Goal: Transaction & Acquisition: Purchase product/service

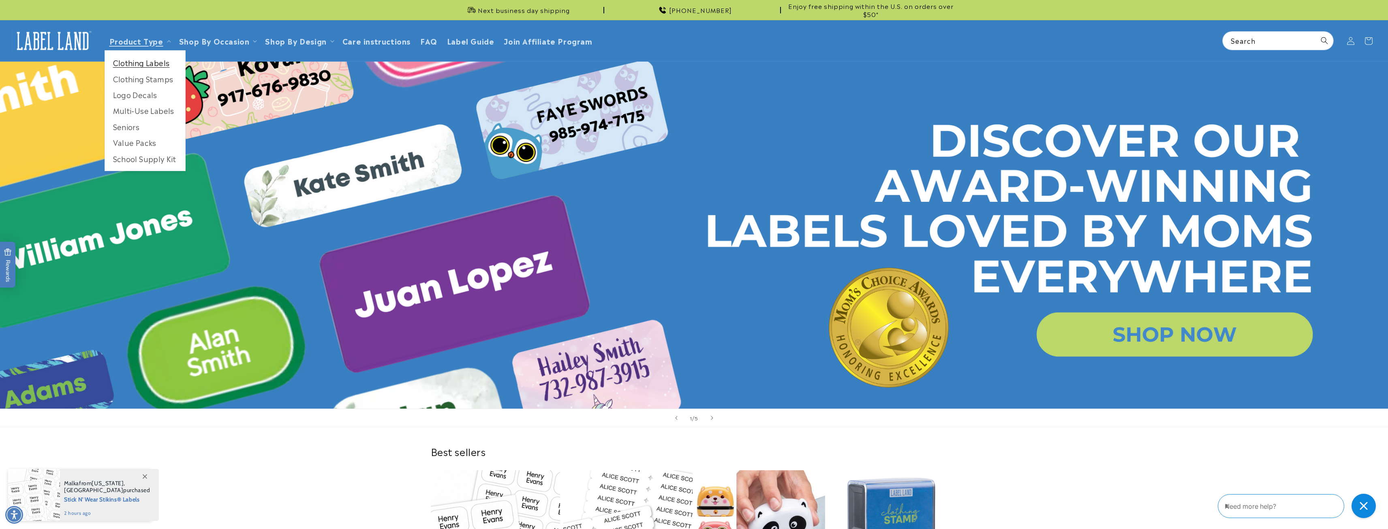
click at [154, 62] on link "Clothing Labels" at bounding box center [145, 63] width 80 height 16
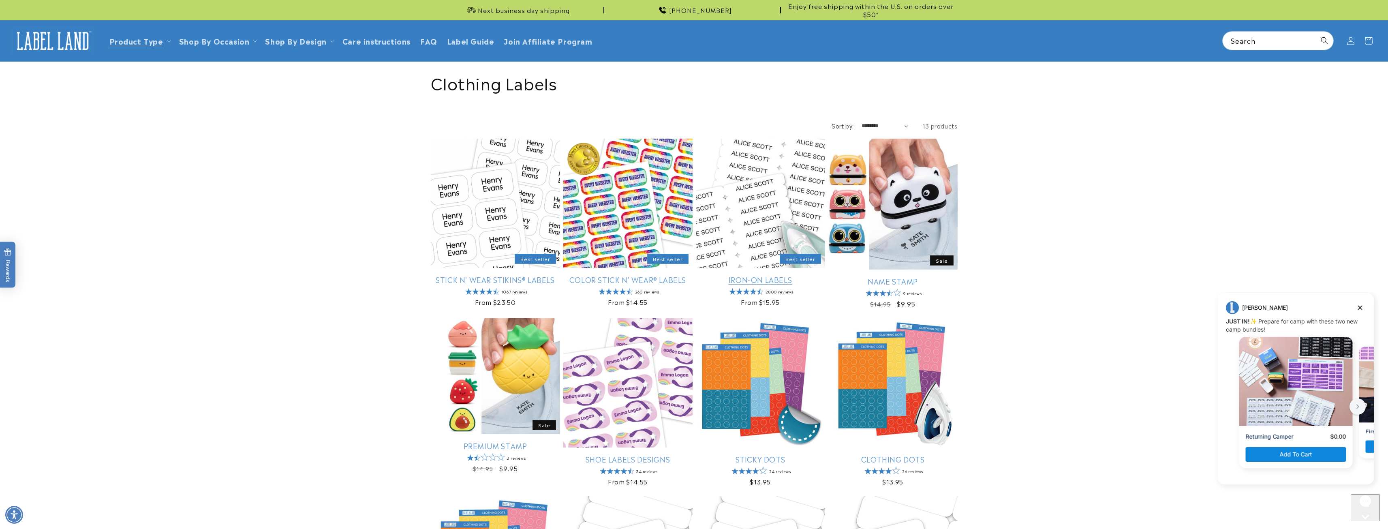
click at [753, 275] on link "Iron-On Labels" at bounding box center [760, 279] width 129 height 9
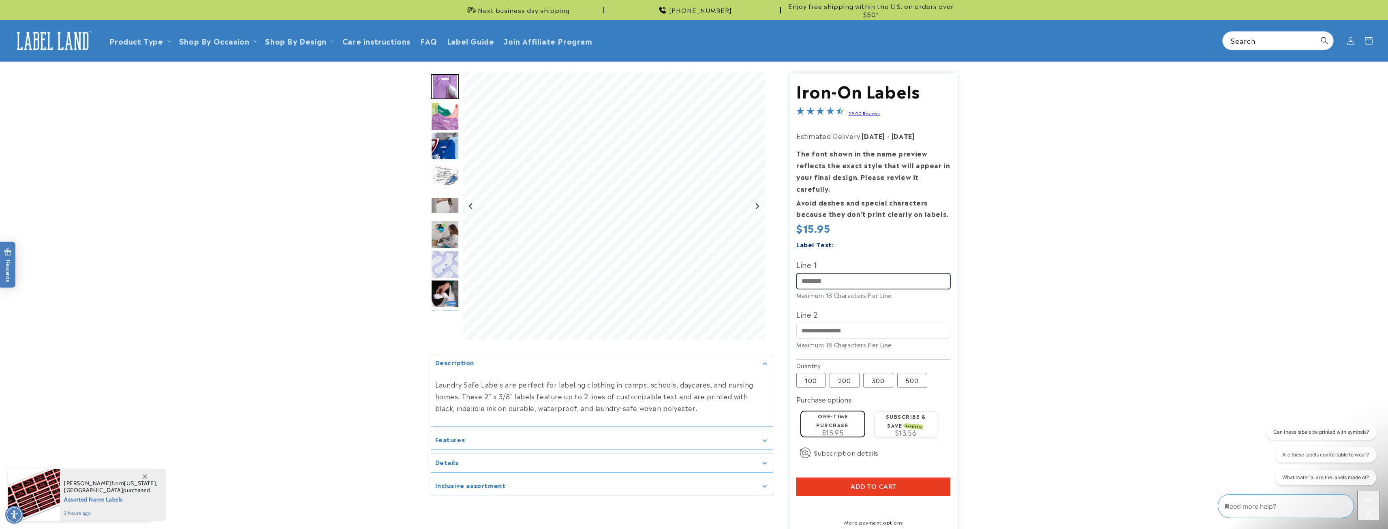
click at [816, 273] on input "Line 1" at bounding box center [873, 281] width 154 height 16
type input "*********"
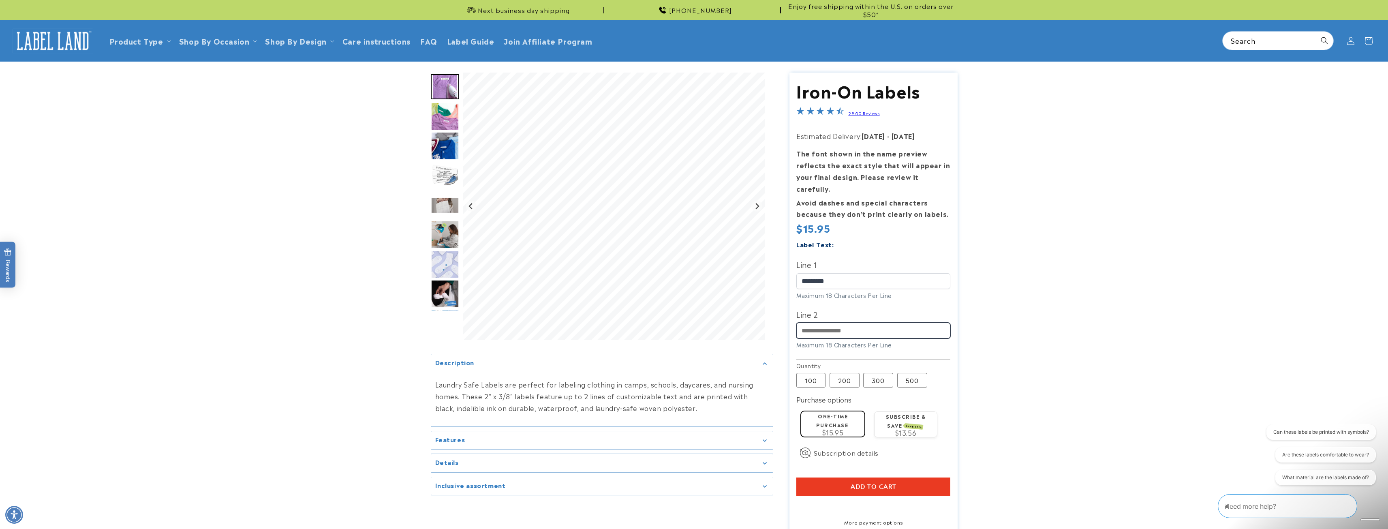
click at [851, 323] on input "Line 2" at bounding box center [873, 331] width 154 height 16
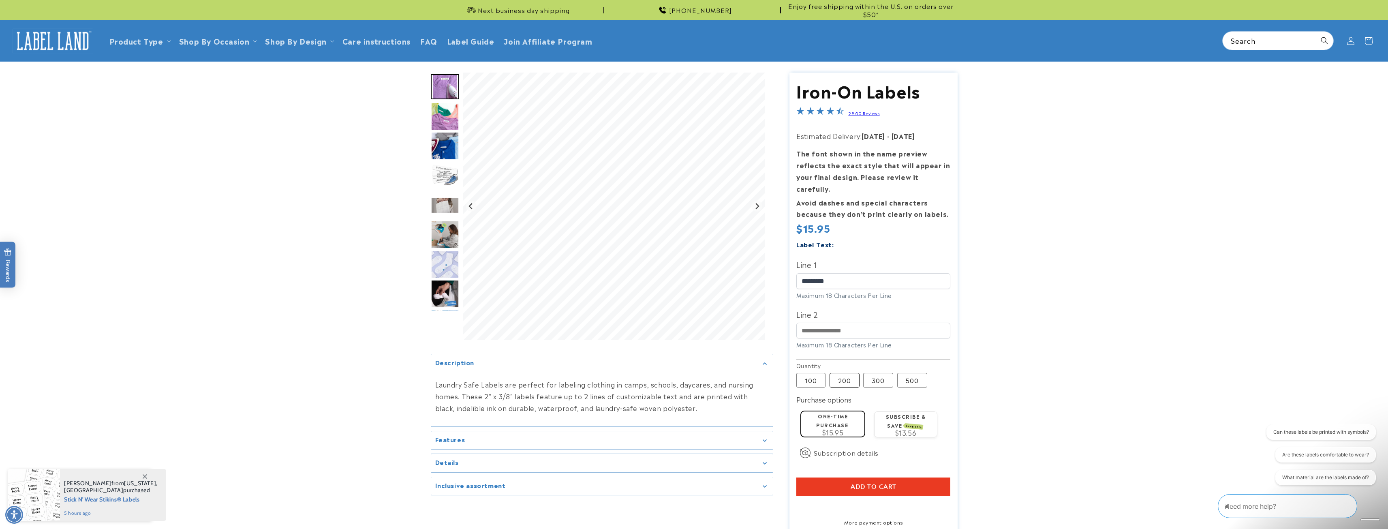
click at [849, 373] on label "200 Variant sold out or unavailable" at bounding box center [844, 380] width 30 height 15
click at [879, 483] on span "Add to cart" at bounding box center [873, 486] width 46 height 7
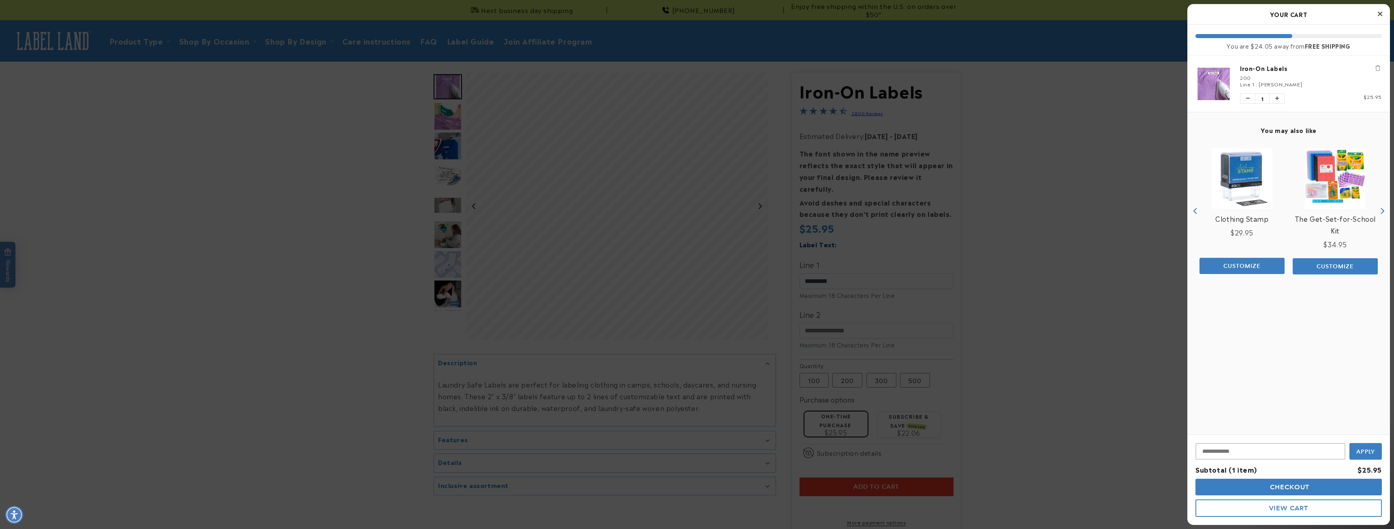
click at [1278, 484] on span "Checkout" at bounding box center [1289, 487] width 42 height 8
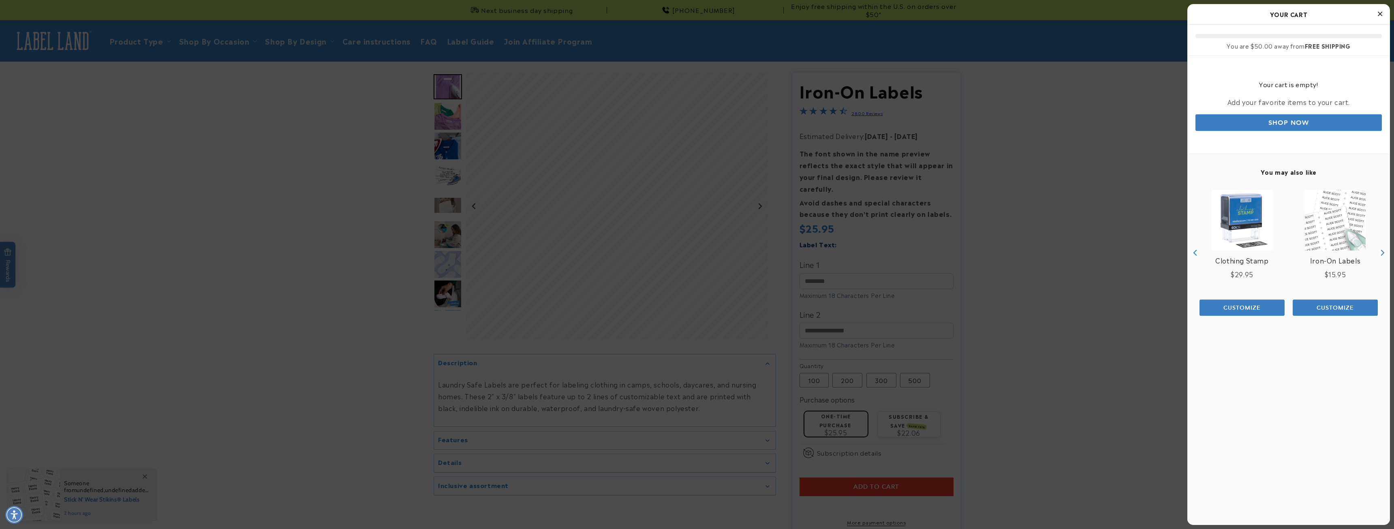
click at [1381, 15] on icon "Close Cart" at bounding box center [1380, 13] width 4 height 7
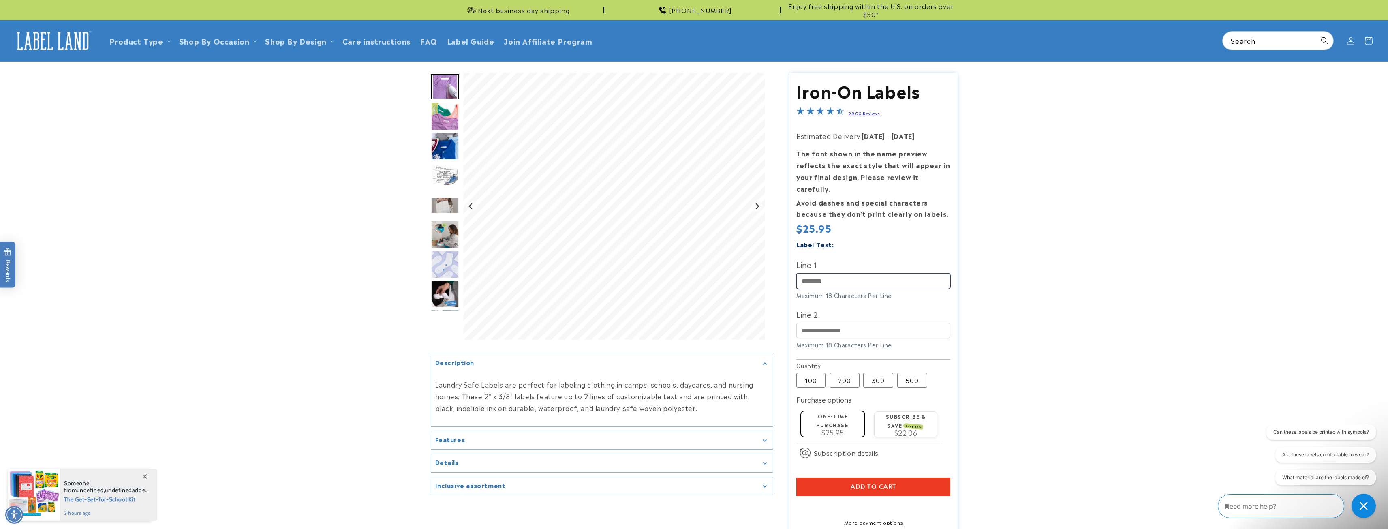
click at [811, 273] on input "Line 1" at bounding box center [873, 281] width 154 height 16
type input "*********"
click at [865, 483] on span "Add to cart" at bounding box center [873, 486] width 46 height 7
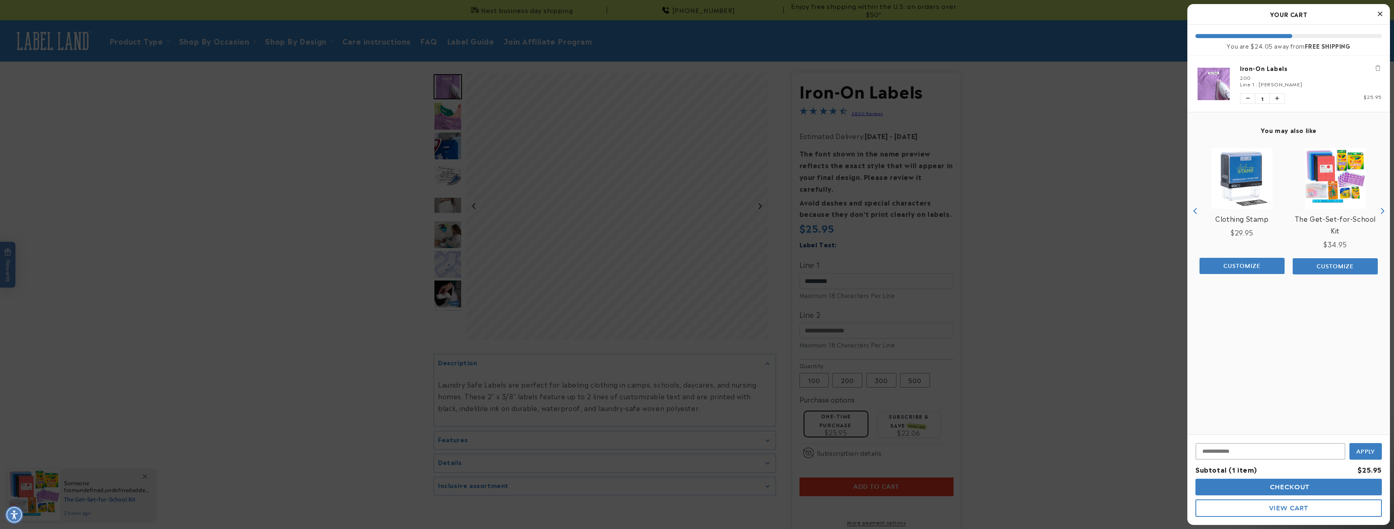
click at [1278, 488] on span "Checkout" at bounding box center [1289, 487] width 42 height 8
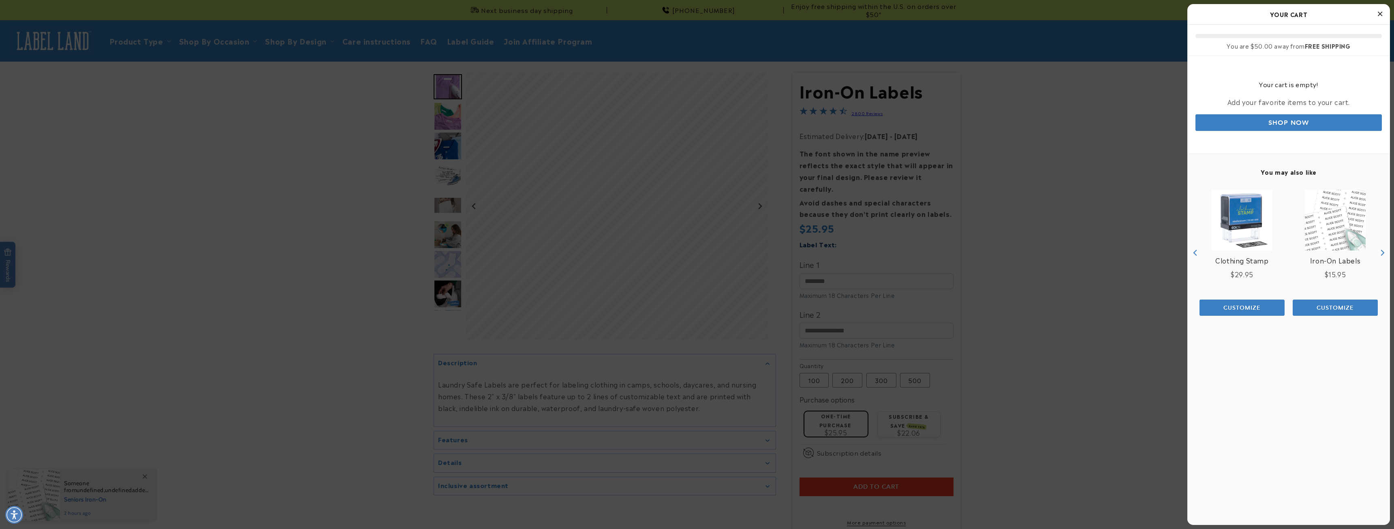
click at [1378, 16] on icon "Close Cart" at bounding box center [1380, 13] width 4 height 7
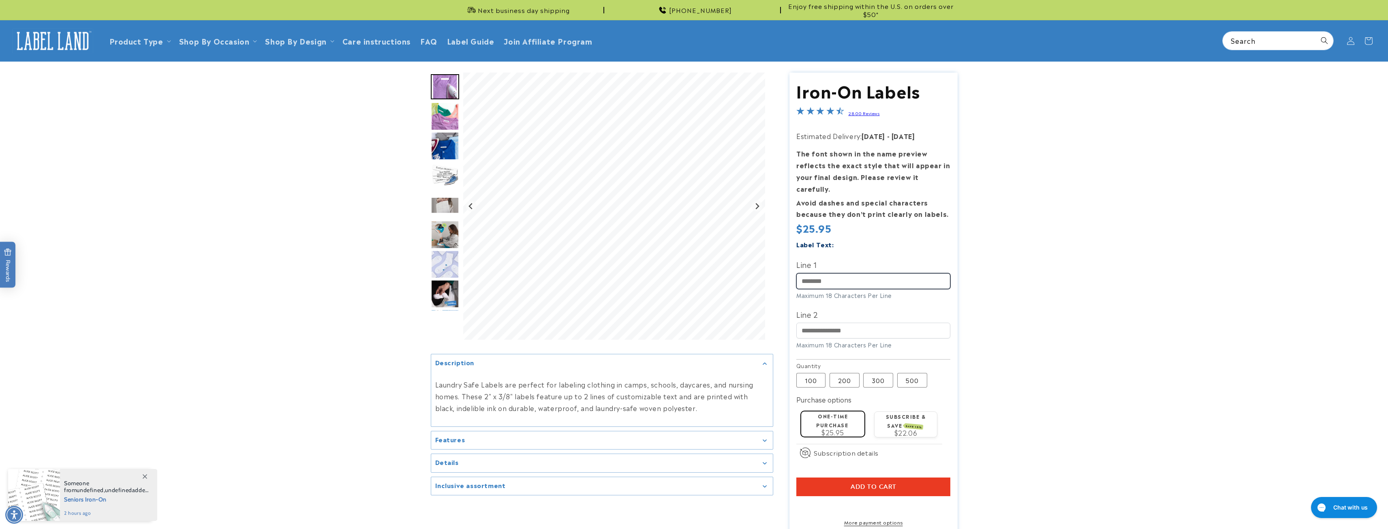
click at [857, 274] on input "Line 1" at bounding box center [873, 281] width 154 height 16
type input "*********"
click at [916, 477] on button "Add to cart" at bounding box center [873, 486] width 154 height 19
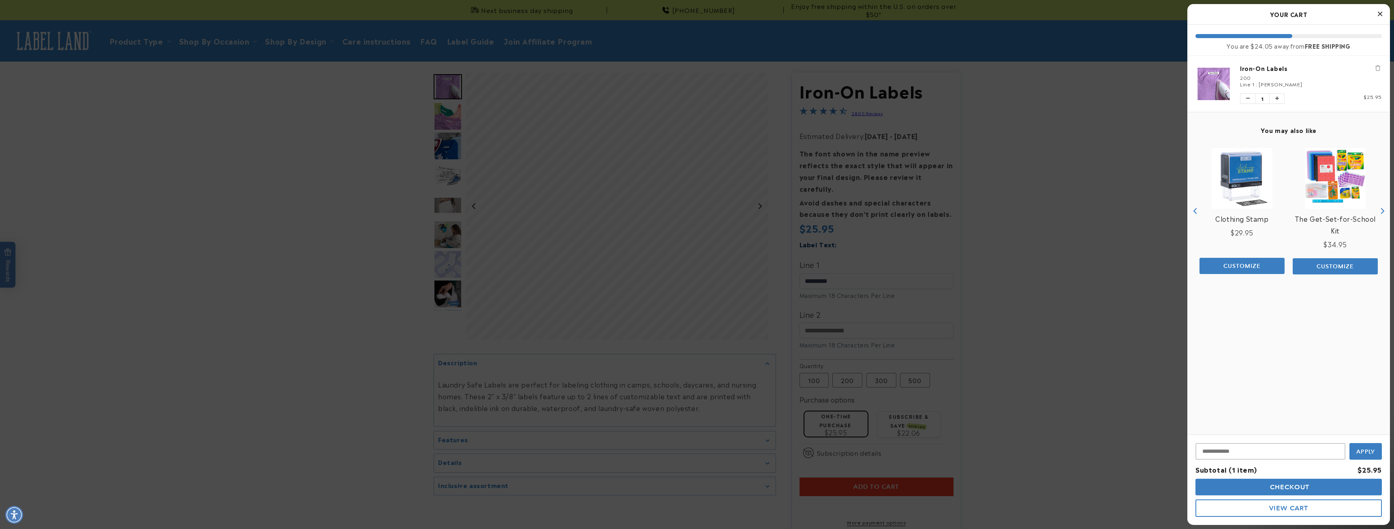
click at [1279, 489] on span "Checkout" at bounding box center [1289, 487] width 42 height 8
